Goal: Information Seeking & Learning: Find specific fact

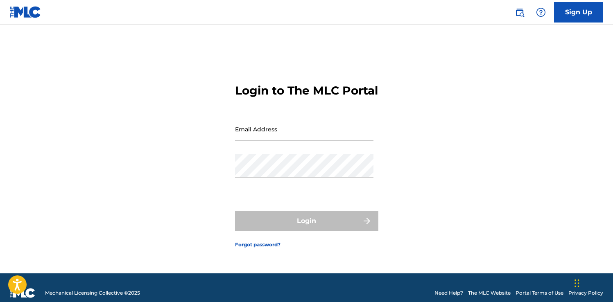
click at [262, 138] on input "Email Address" at bounding box center [304, 129] width 138 height 23
type input "[PERSON_NAME][EMAIL_ADDRESS][PERSON_NAME][DOMAIN_NAME]"
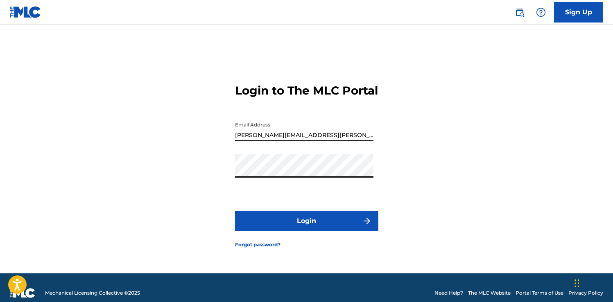
click at [319, 227] on button "Login" at bounding box center [306, 221] width 143 height 20
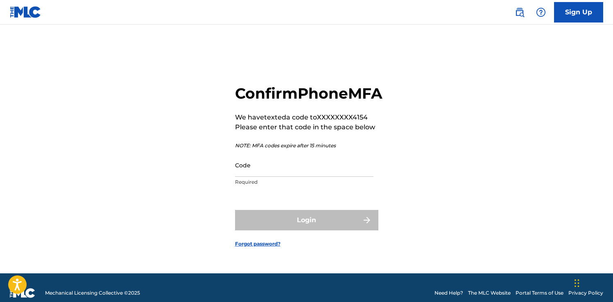
click at [297, 171] on input "Code" at bounding box center [304, 165] width 138 height 23
paste input "600058"
type input "600058"
click at [235, 210] on button "Login" at bounding box center [306, 220] width 143 height 20
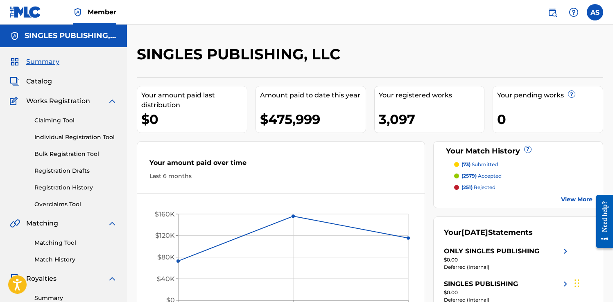
click at [49, 83] on span "Catalog" at bounding box center [39, 82] width 26 height 10
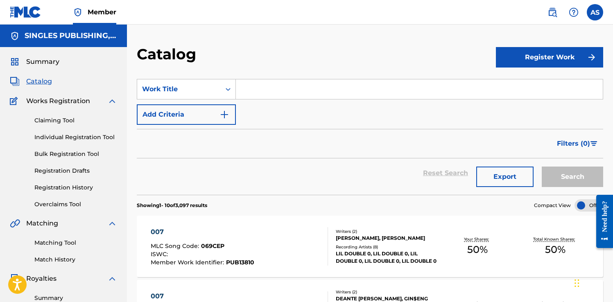
click at [554, 11] on img at bounding box center [552, 12] width 10 height 10
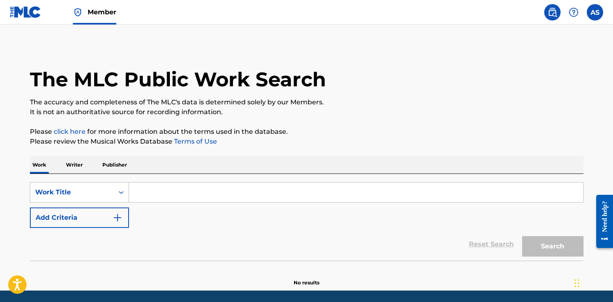
click at [180, 198] on input "Search Form" at bounding box center [356, 193] width 454 height 20
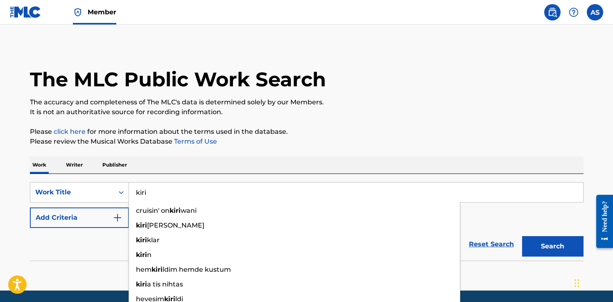
type input "kiri"
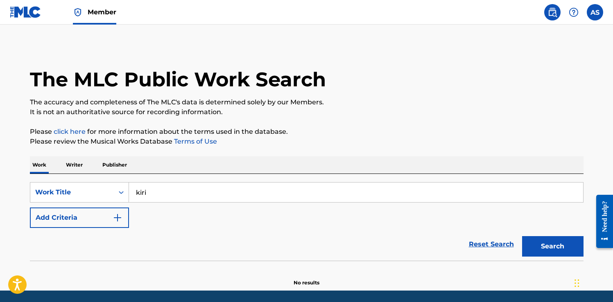
click at [314, 119] on div "The MLC Public Work Search The accuracy and completeness of The MLC's data is d…" at bounding box center [306, 166] width 573 height 242
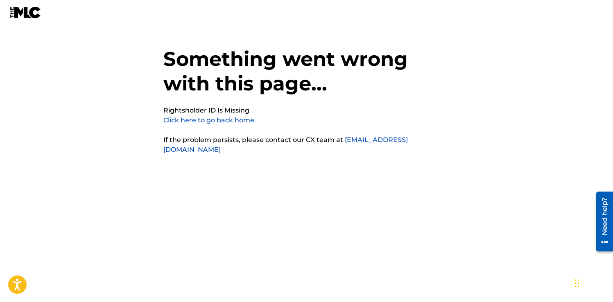
click at [207, 122] on link "Click here to go back home." at bounding box center [209, 120] width 93 height 8
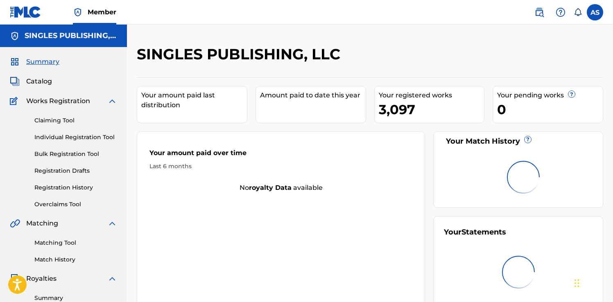
click at [52, 35] on h5 "SINGLES PUBLISHING, LLC" at bounding box center [71, 35] width 93 height 9
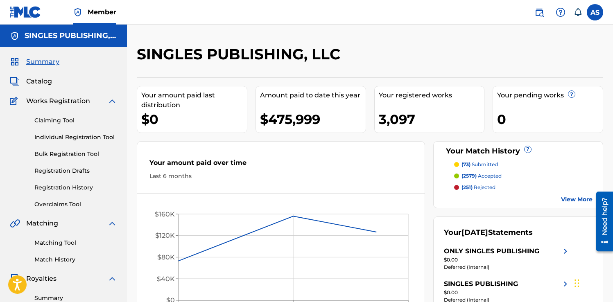
click at [542, 18] on link at bounding box center [539, 12] width 16 height 16
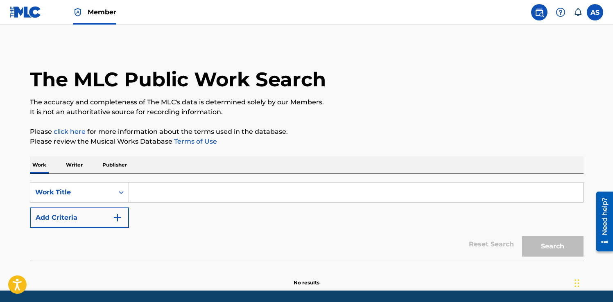
click at [167, 185] on input "Search Form" at bounding box center [356, 193] width 454 height 20
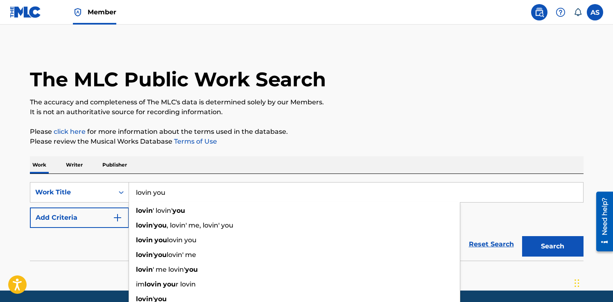
type input "lovin you"
click at [66, 204] on div "SearchWithCriteriafbf0c014-3c2c-4a55-9fd6-473c21bbef5e Work Title lovin you lov…" at bounding box center [307, 205] width 554 height 46
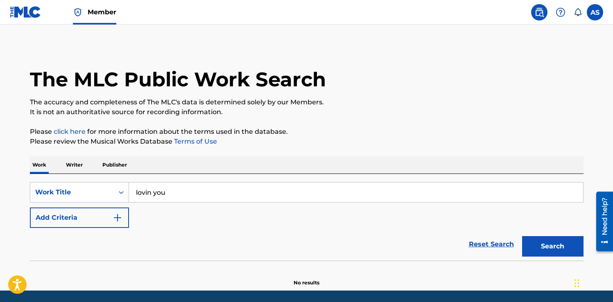
click at [66, 217] on button "Add Criteria" at bounding box center [79, 218] width 99 height 20
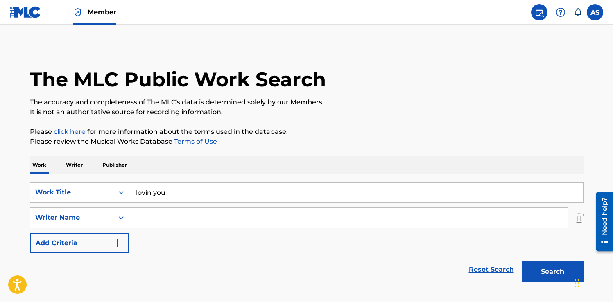
click at [156, 221] on input "Search Form" at bounding box center [348, 218] width 439 height 20
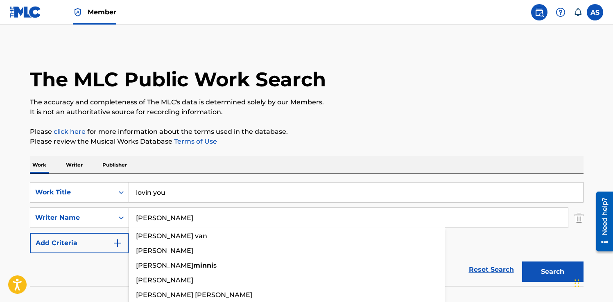
type input "minnie"
click at [522, 262] on button "Search" at bounding box center [552, 272] width 61 height 20
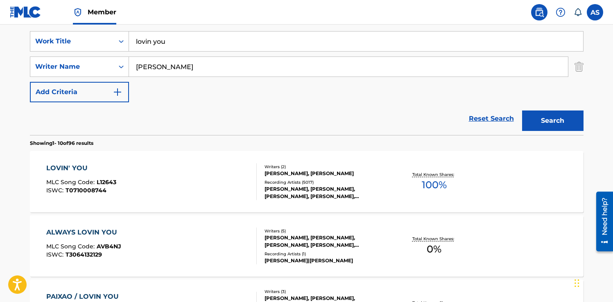
scroll to position [152, 0]
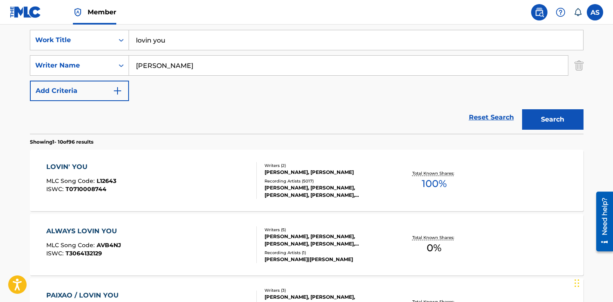
click at [217, 188] on div "LOVIN' YOU MLC Song Code : L12643 ISWC : T0710008744" at bounding box center [151, 180] width 210 height 37
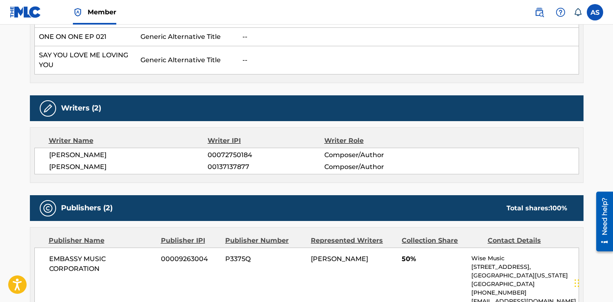
scroll to position [439, 0]
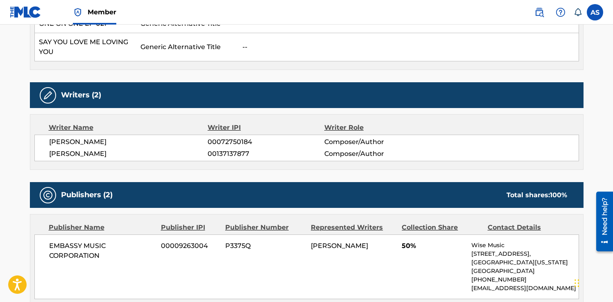
click at [232, 137] on span "00072750184" at bounding box center [266, 142] width 116 height 10
copy span "00072750184"
click at [243, 149] on span "00137137877" at bounding box center [266, 154] width 116 height 10
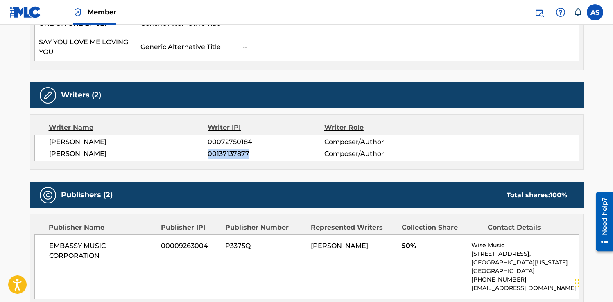
click at [243, 149] on span "00137137877" at bounding box center [266, 154] width 116 height 10
copy span "00137137877"
